Goal: Check status: Check status

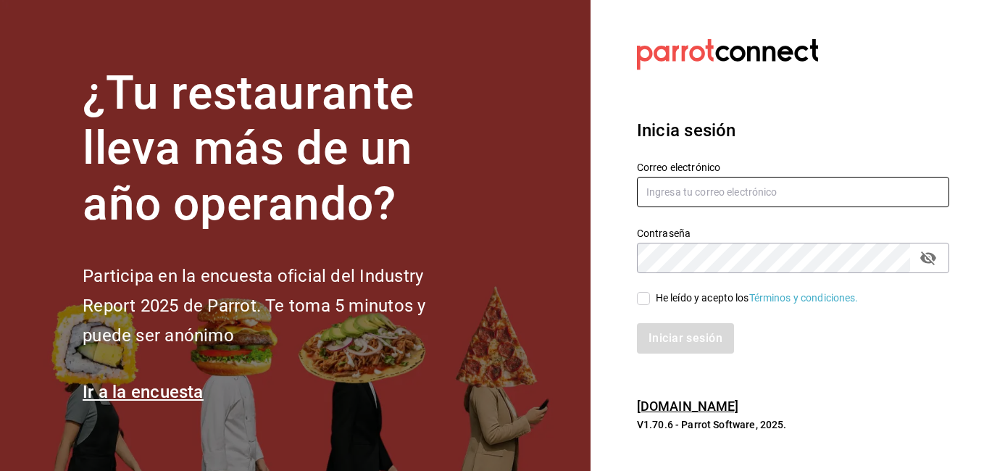
type input "VIRGINIA.CARRILLO@GRUPOCOSTENO.COM"
click at [646, 296] on input "He leído y acepto los Términos y condiciones." at bounding box center [643, 298] width 13 height 13
checkbox input "true"
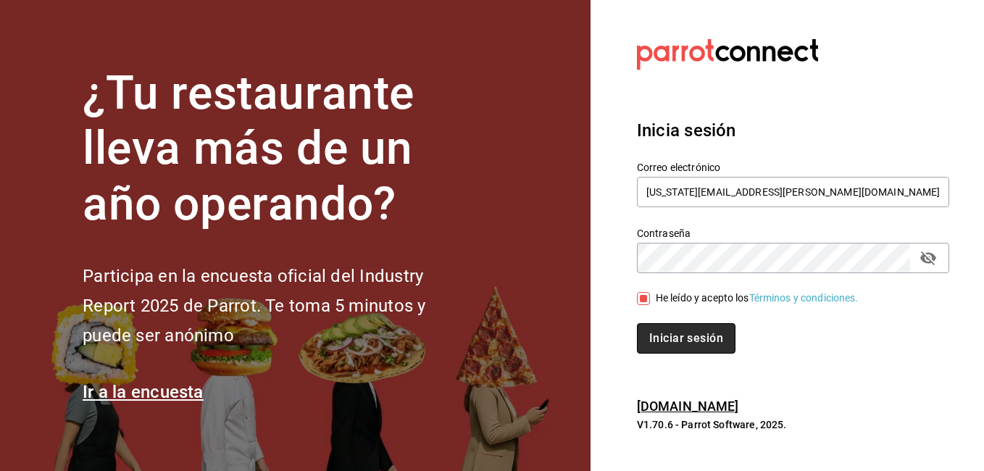
click at [682, 336] on button "Iniciar sesión" at bounding box center [686, 338] width 99 height 30
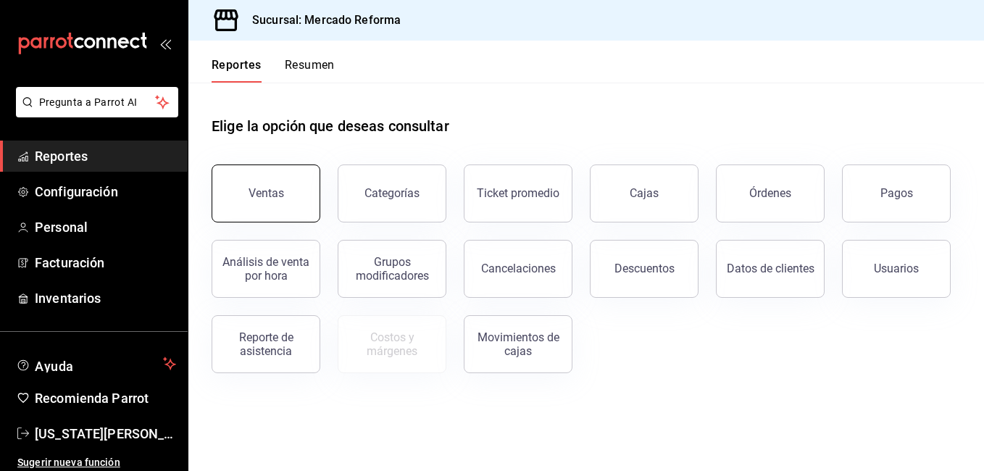
click at [656, 3] on div "Sucursal: Mercado Reforma" at bounding box center [585, 20] width 795 height 41
click at [267, 195] on div "Ventas" at bounding box center [265, 193] width 35 height 14
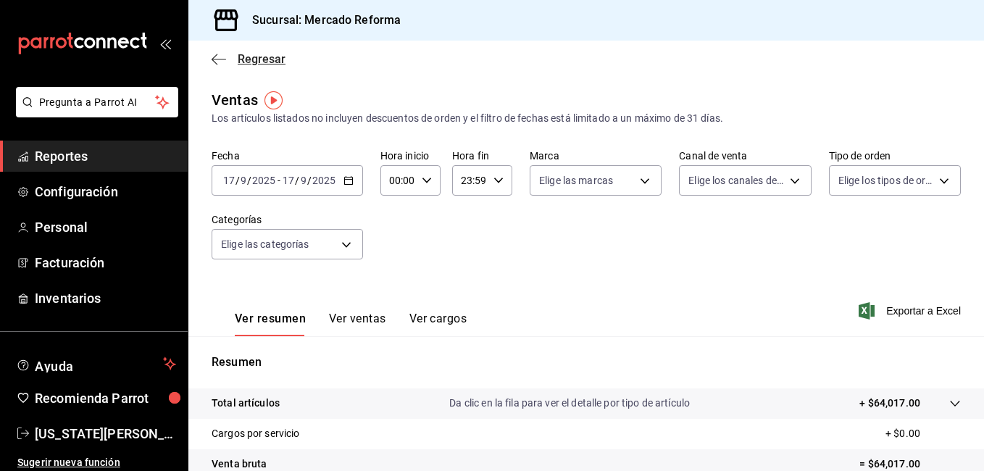
click at [221, 62] on icon "button" at bounding box center [219, 59] width 14 height 13
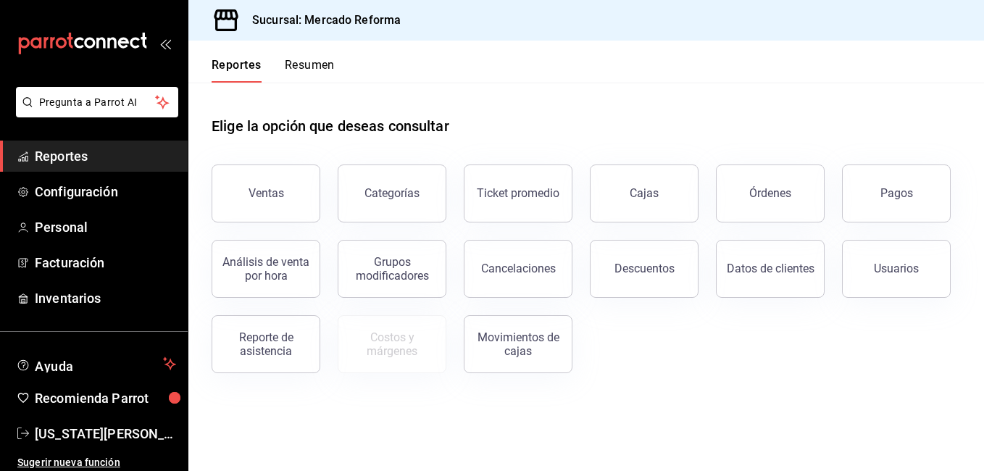
click at [673, 191] on link "Cajas" at bounding box center [644, 193] width 109 height 58
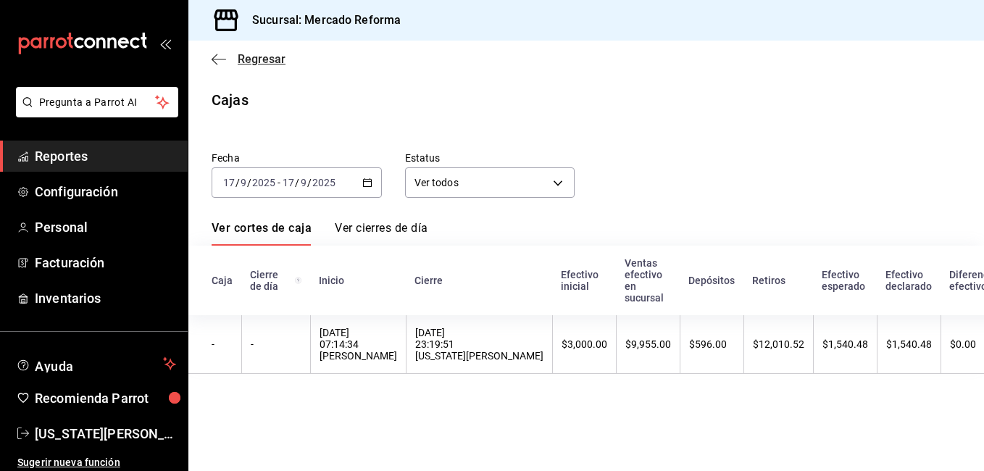
click at [219, 59] on icon "button" at bounding box center [219, 59] width 14 height 1
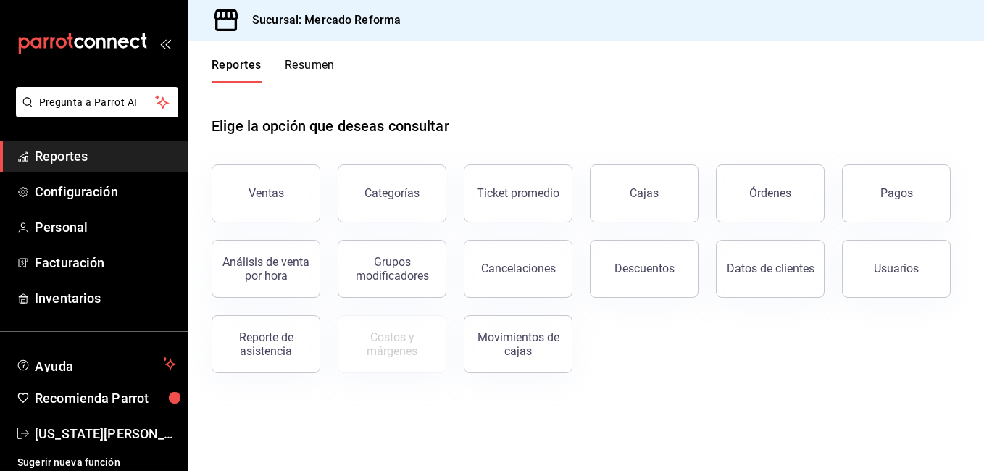
click at [872, 204] on button "Pagos" at bounding box center [896, 193] width 109 height 58
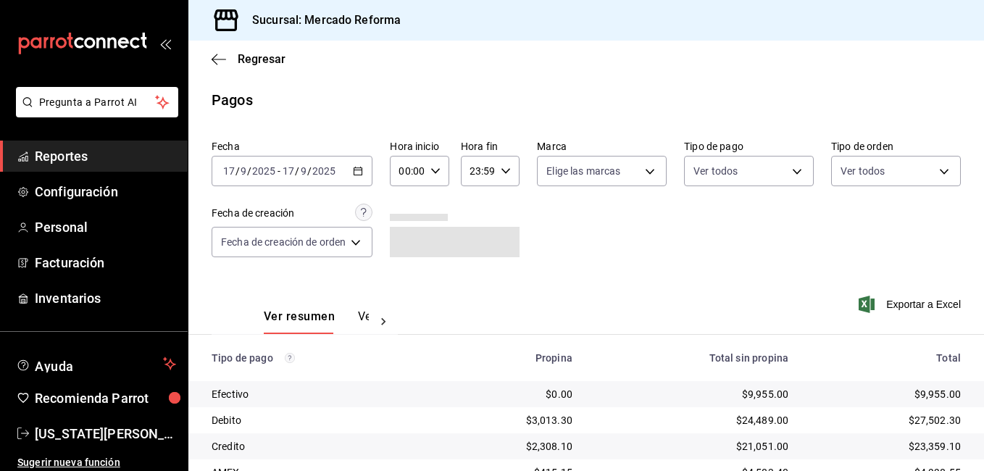
scroll to position [195, 0]
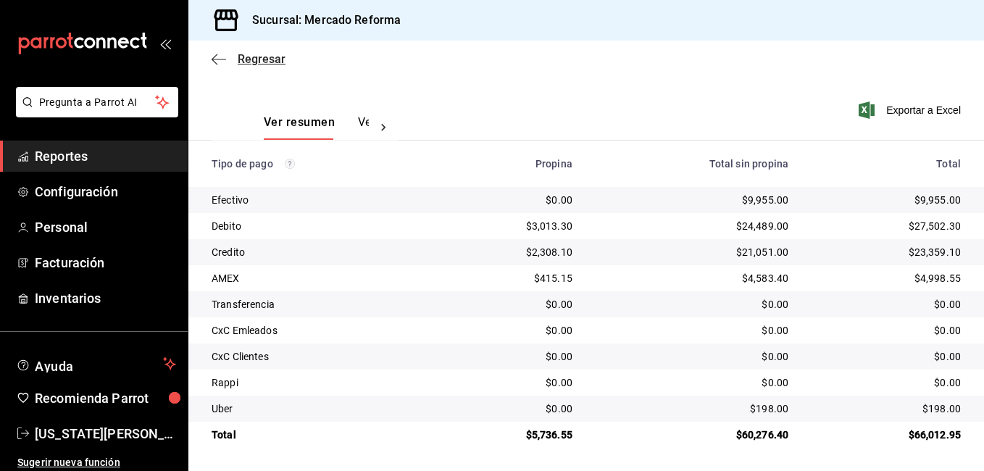
click at [221, 57] on icon "button" at bounding box center [219, 59] width 14 height 13
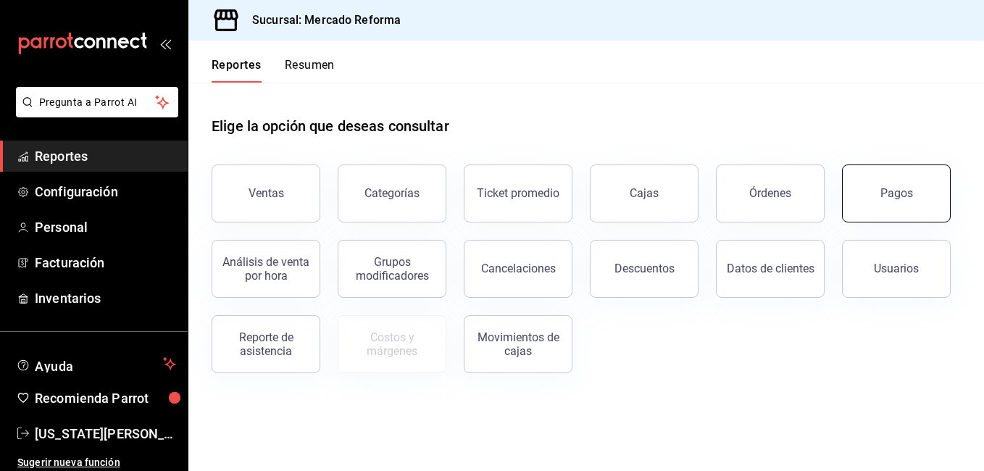
click at [883, 199] on div "Pagos" at bounding box center [896, 193] width 33 height 14
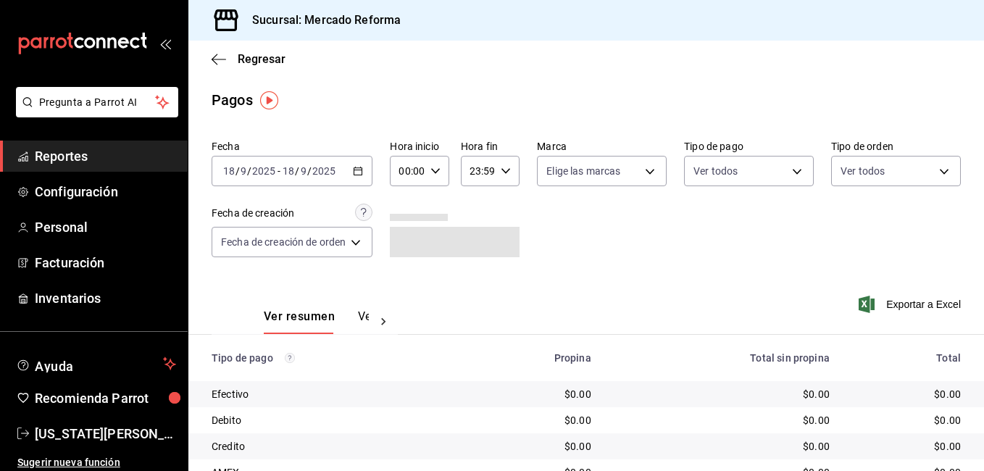
click at [359, 168] on \(Stroke\) "button" at bounding box center [358, 171] width 9 height 8
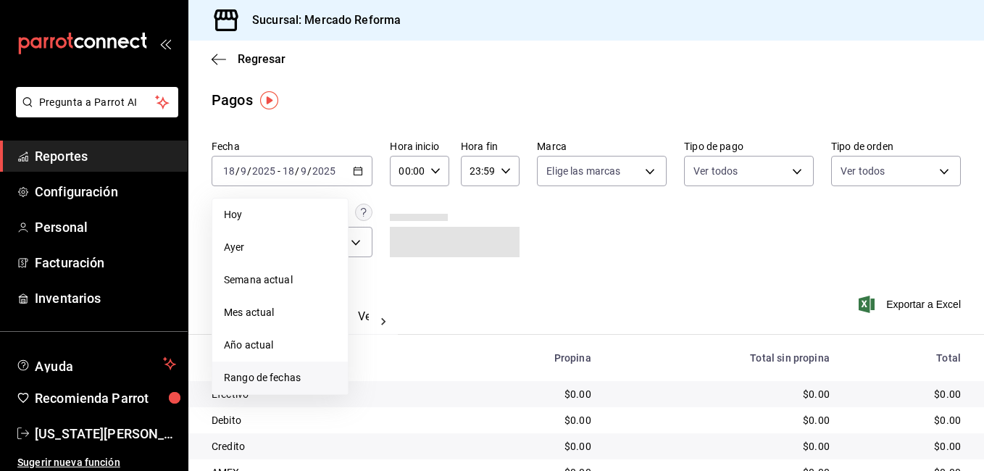
click at [253, 378] on span "Rango de fechas" at bounding box center [280, 377] width 112 height 15
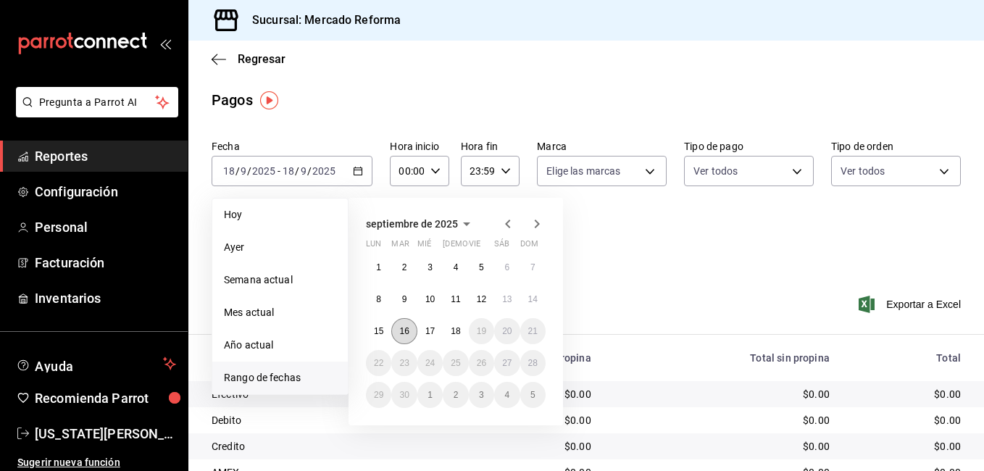
click at [405, 333] on abbr "16" at bounding box center [403, 331] width 9 height 10
click at [406, 332] on abbr "16" at bounding box center [403, 331] width 9 height 10
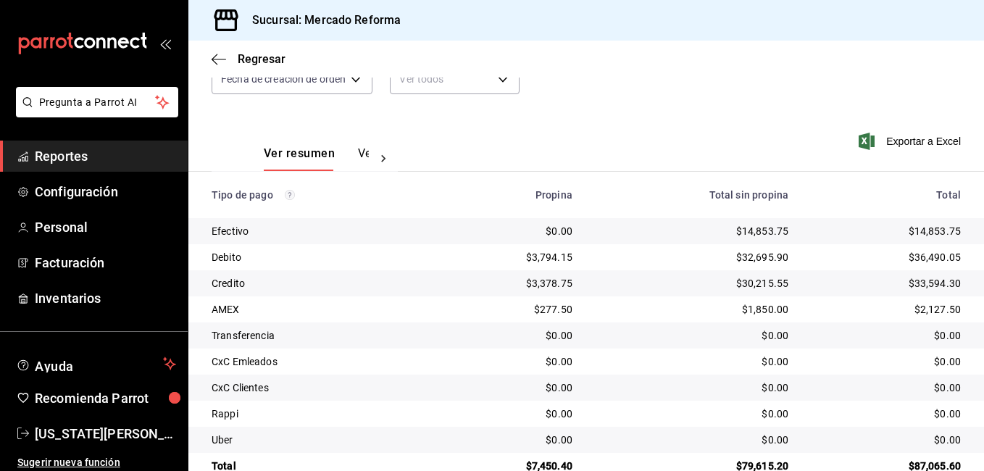
scroll to position [195, 0]
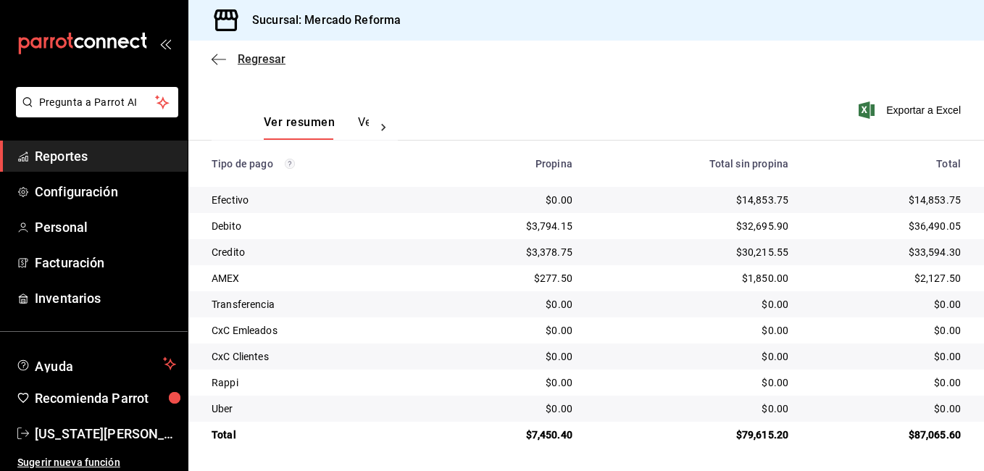
click at [212, 57] on icon "button" at bounding box center [219, 59] width 14 height 13
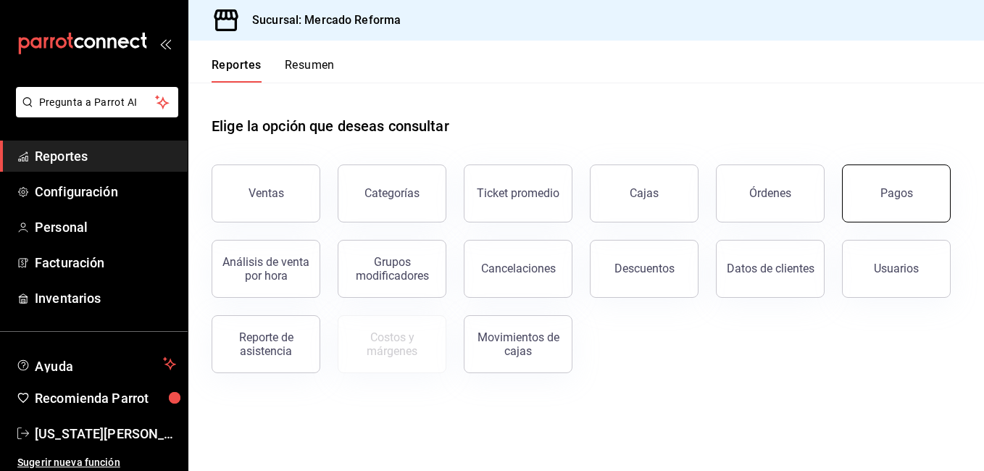
click at [862, 189] on button "Pagos" at bounding box center [896, 193] width 109 height 58
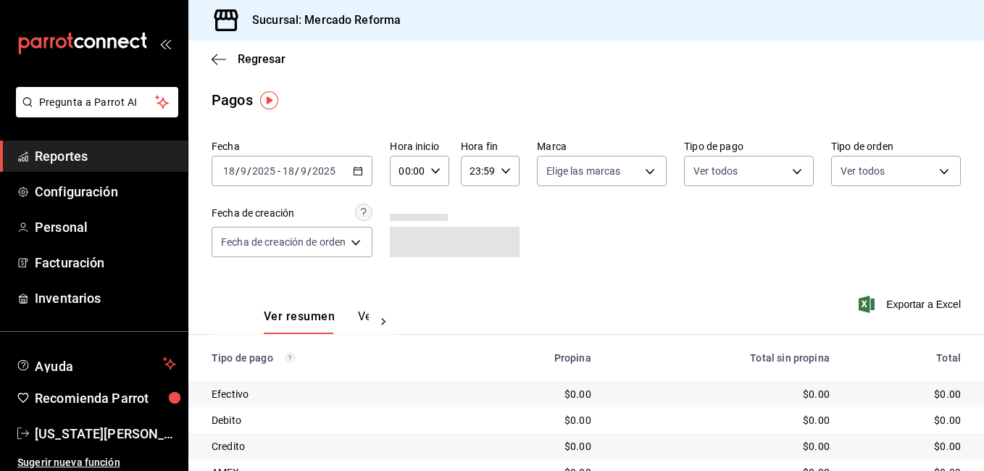
click at [360, 171] on icon "button" at bounding box center [358, 171] width 10 height 10
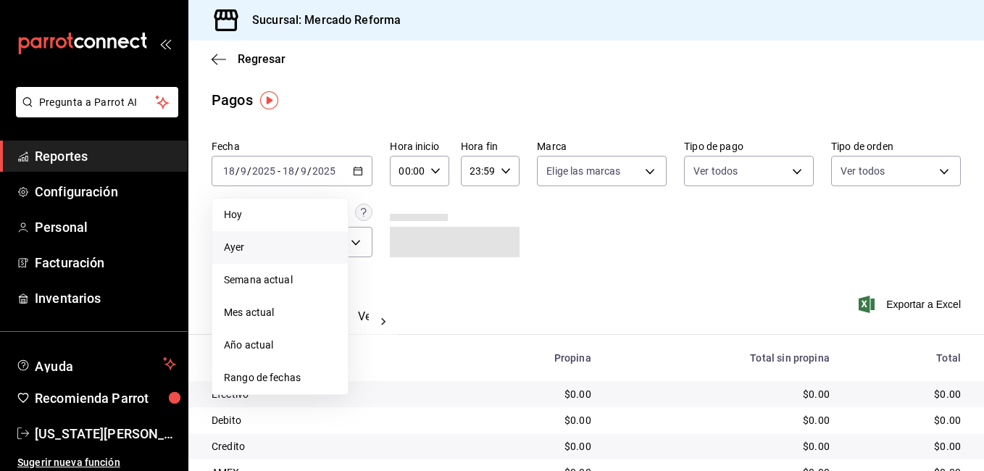
click at [242, 242] on span "Ayer" at bounding box center [280, 247] width 112 height 15
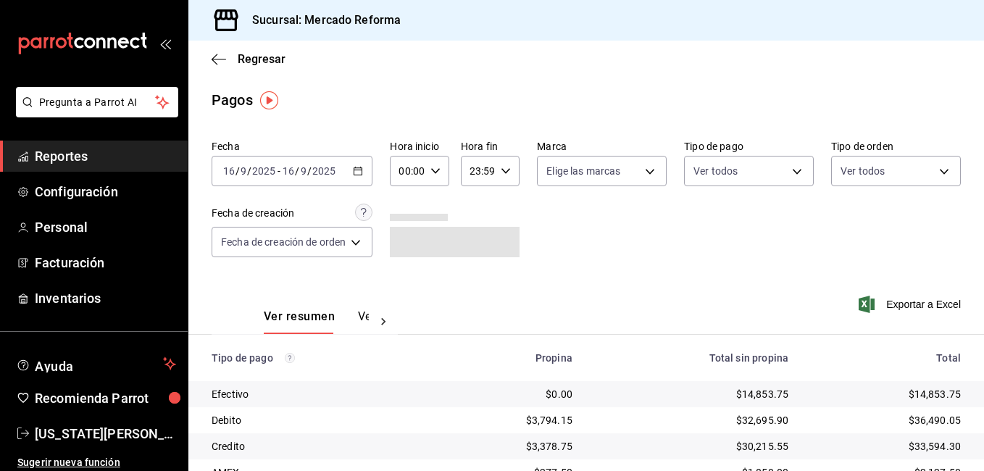
click at [359, 168] on \(Stroke\) "button" at bounding box center [358, 171] width 9 height 8
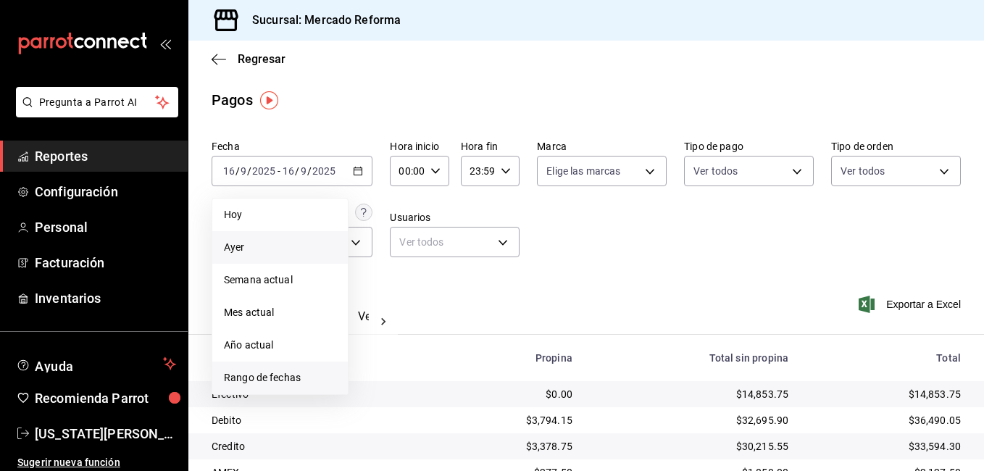
click at [277, 377] on span "Rango de fechas" at bounding box center [280, 377] width 112 height 15
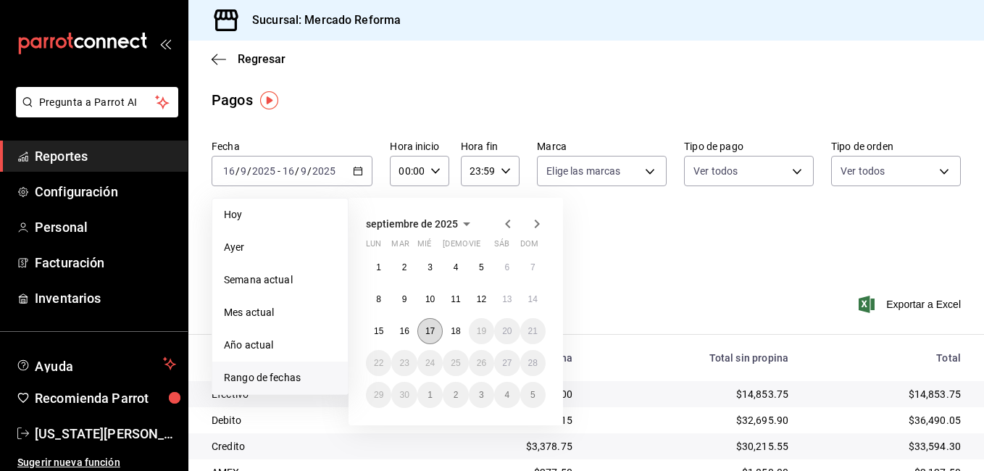
click at [431, 332] on abbr "17" at bounding box center [429, 331] width 9 height 10
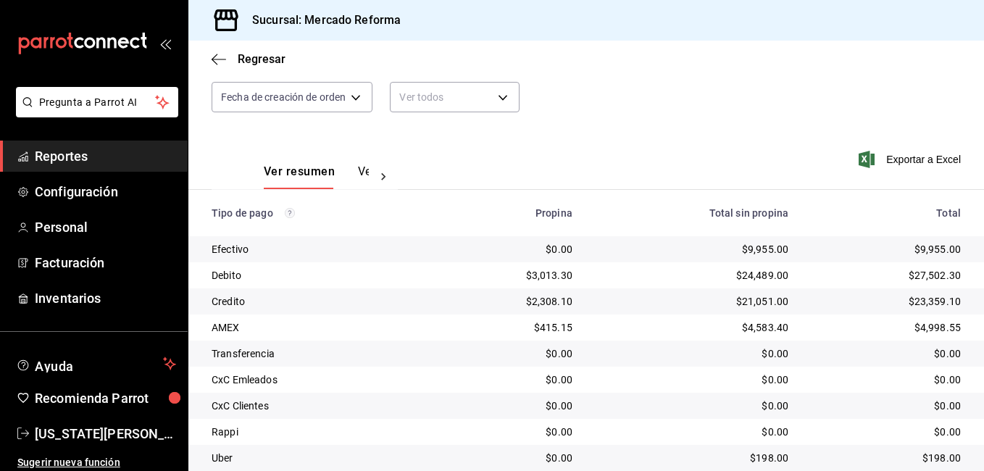
scroll to position [195, 0]
